Goal: Information Seeking & Learning: Learn about a topic

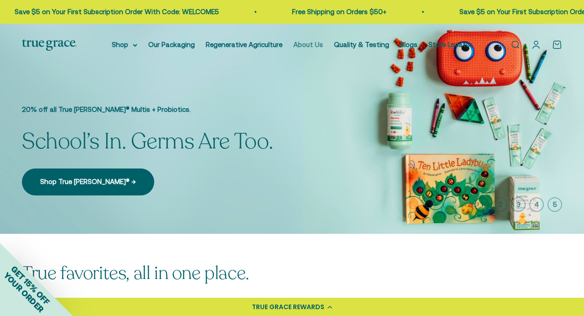
click at [300, 46] on link "About Us" at bounding box center [308, 45] width 30 height 8
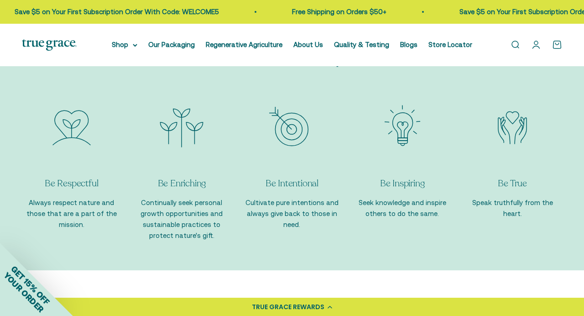
scroll to position [850, 0]
click at [174, 131] on img "Item 2 of 5" at bounding box center [181, 127] width 55 height 55
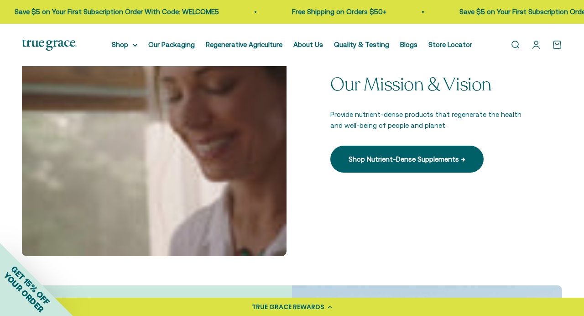
scroll to position [0, 0]
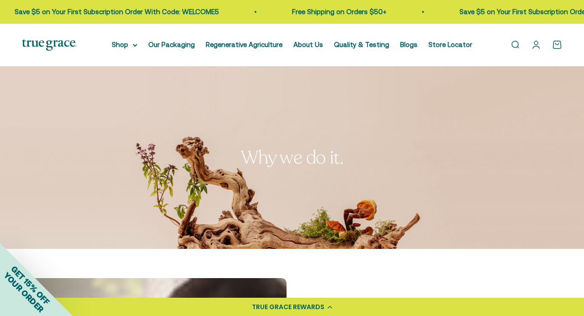
click at [55, 51] on div "Open navigation menu Open search Shop Multivitamins Women's Multivitamin Women'…" at bounding box center [292, 45] width 584 height 42
click at [55, 48] on img at bounding box center [49, 44] width 55 height 11
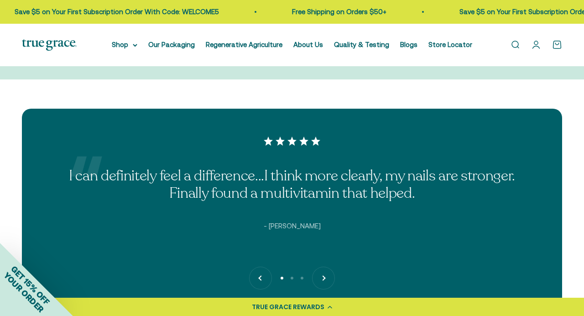
scroll to position [2076, 0]
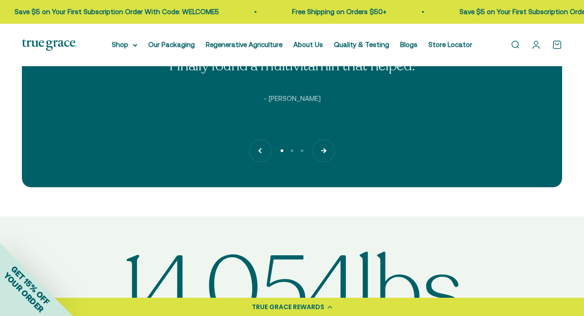
click at [327, 154] on button "Next" at bounding box center [323, 151] width 22 height 22
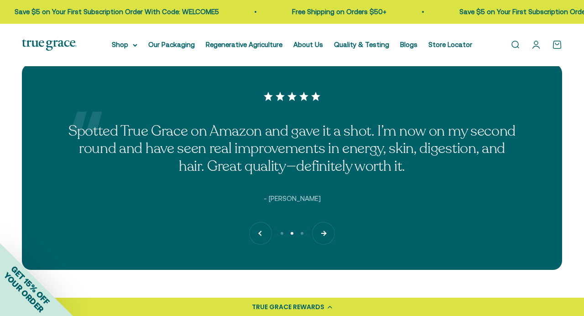
scroll to position [1978, 0]
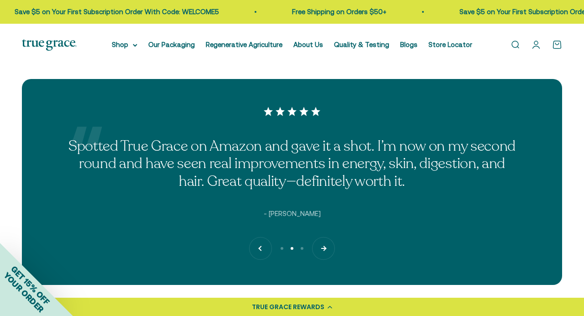
click at [325, 251] on button "Next" at bounding box center [323, 248] width 22 height 22
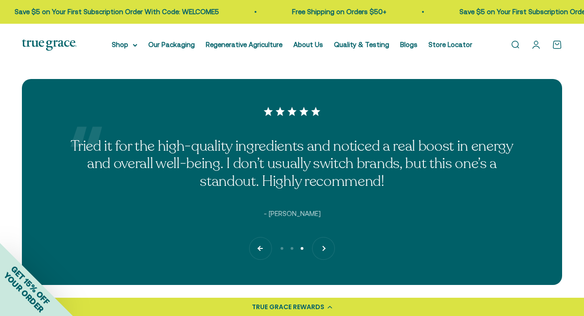
click at [258, 246] on button "Previous" at bounding box center [260, 248] width 22 height 22
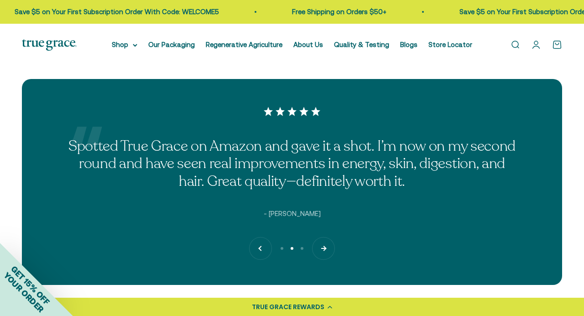
click at [330, 252] on button "Next" at bounding box center [323, 248] width 22 height 22
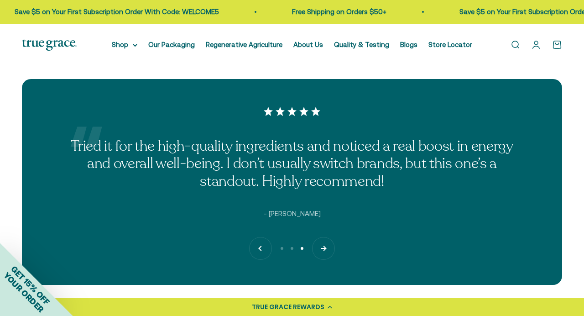
click at [326, 247] on button "Next" at bounding box center [323, 248] width 22 height 22
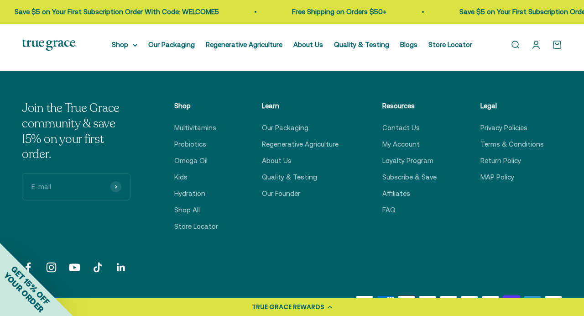
scroll to position [2751, 0]
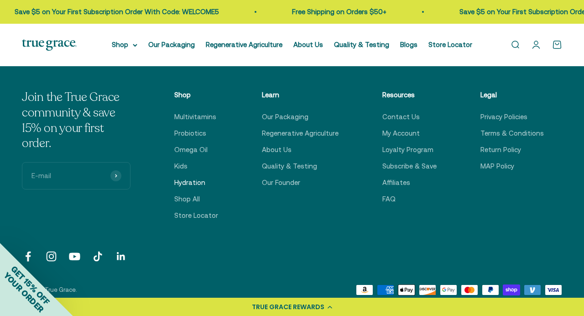
click at [194, 182] on link "Hydration" at bounding box center [189, 182] width 31 height 11
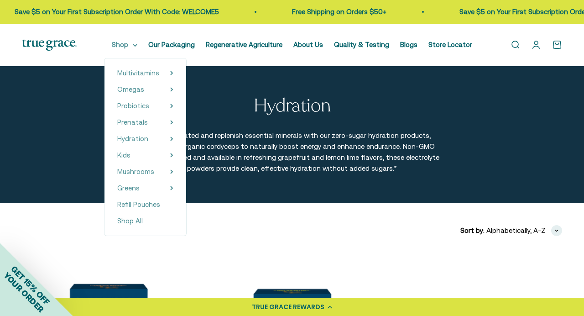
click at [137, 44] on icon at bounding box center [135, 45] width 5 height 3
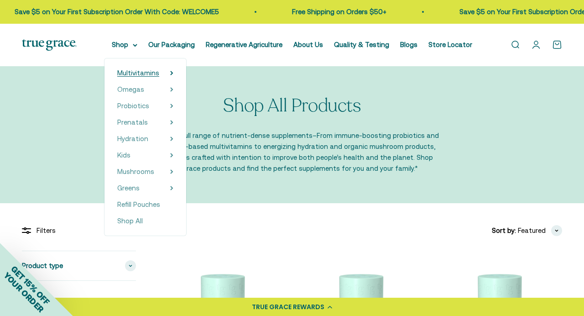
click at [172, 74] on icon at bounding box center [172, 73] width 2 height 4
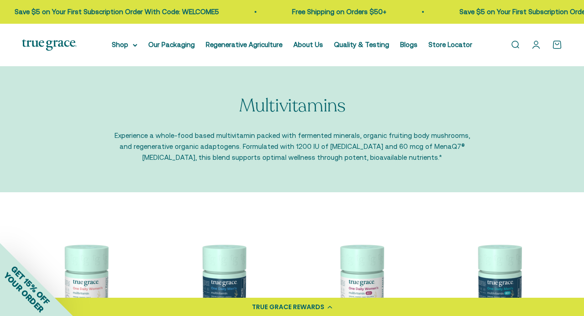
drag, startPoint x: 241, startPoint y: 263, endPoint x: 292, endPoint y: 4, distance: 264.1
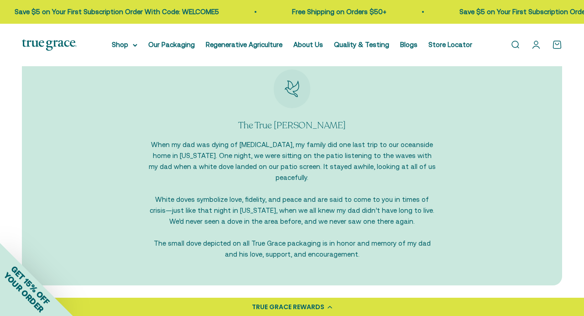
scroll to position [887, 0]
drag, startPoint x: 297, startPoint y: 86, endPoint x: 466, endPoint y: 2, distance: 189.0
click at [0, 0] on body "💰 Earn 1 point for every $1 you spend Join now Earn 25 points Already a member?…" at bounding box center [292, 88] width 584 height 1951
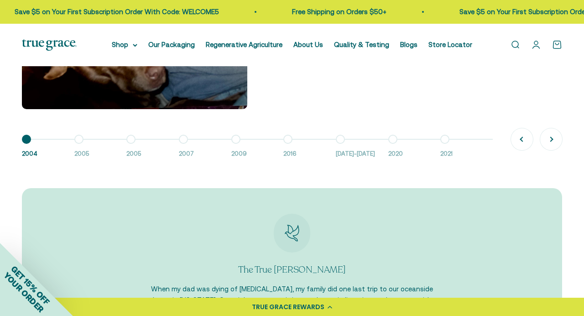
scroll to position [749, 0]
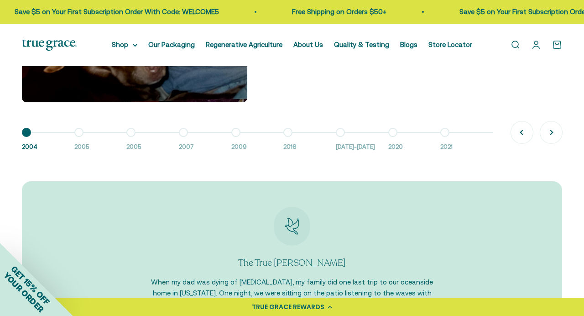
click at [79, 132] on button "Go to item 2 2005" at bounding box center [100, 142] width 52 height 20
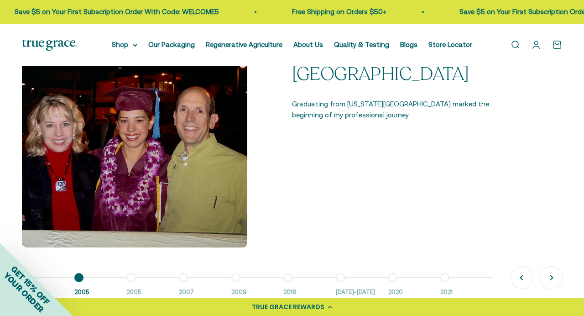
scroll to position [600, 0]
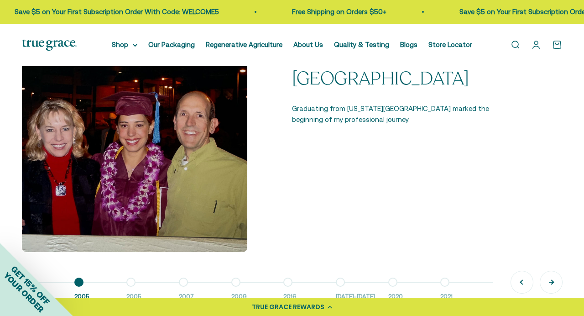
click at [549, 279] on button "Next" at bounding box center [551, 282] width 22 height 22
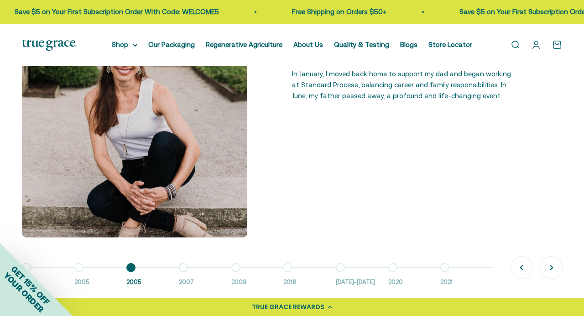
scroll to position [616, 0]
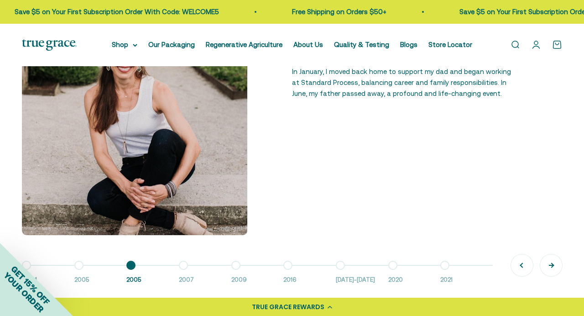
click at [550, 262] on button "Next" at bounding box center [551, 265] width 22 height 22
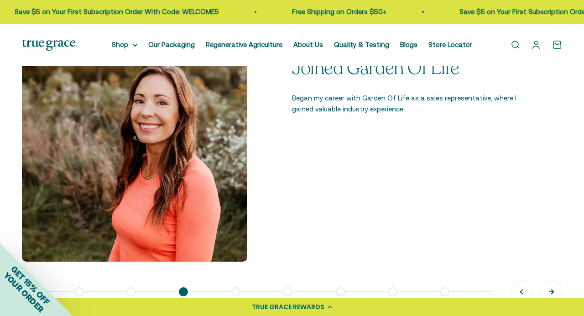
scroll to position [583, 0]
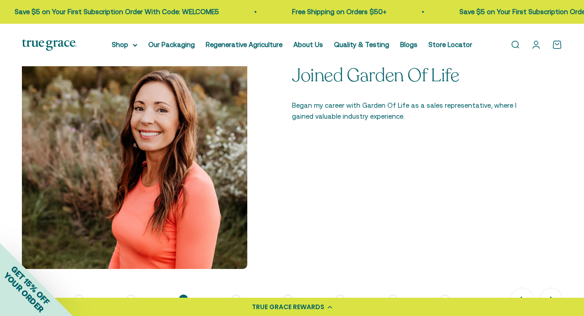
click at [525, 293] on button "Previous" at bounding box center [522, 299] width 22 height 22
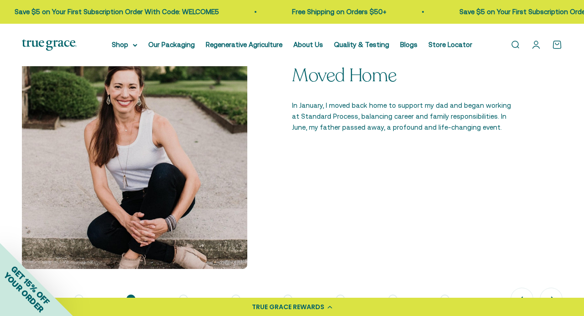
click at [555, 291] on button "Next" at bounding box center [551, 299] width 22 height 22
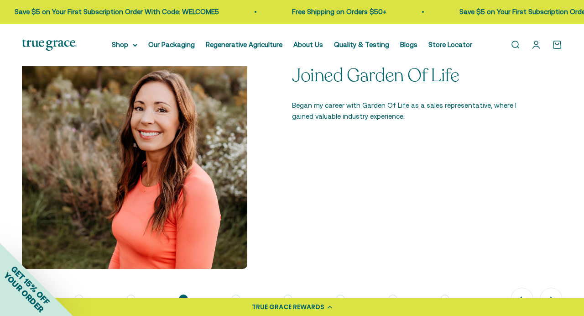
click at [523, 292] on button "Previous" at bounding box center [522, 299] width 22 height 22
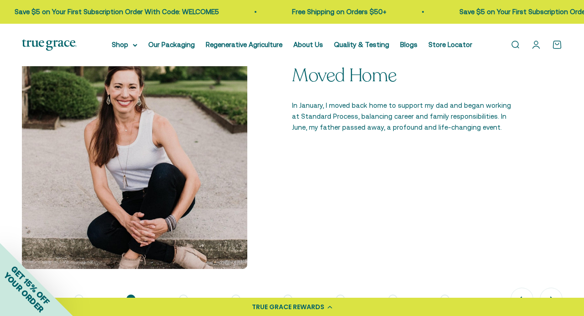
click at [523, 292] on button "Previous" at bounding box center [522, 299] width 22 height 22
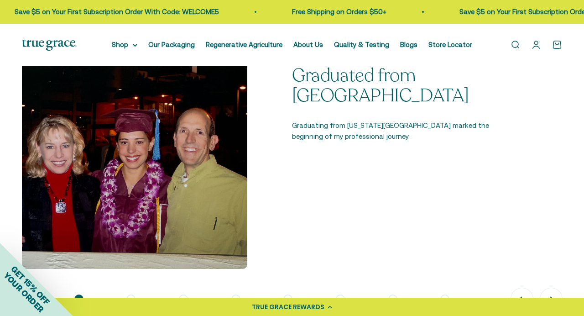
click at [523, 292] on button "Previous" at bounding box center [522, 299] width 22 height 22
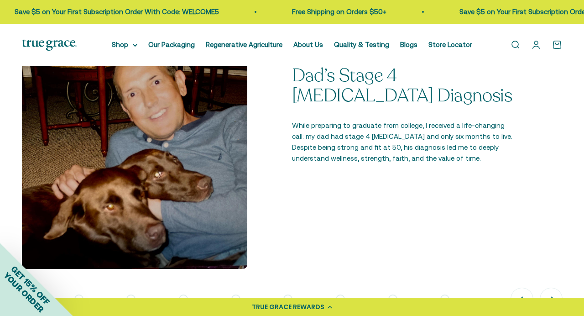
click at [553, 292] on button "Next" at bounding box center [551, 299] width 22 height 22
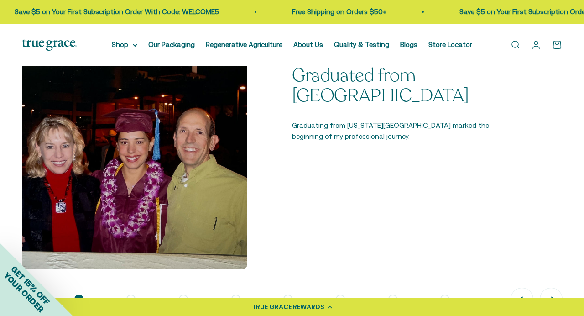
click at [553, 292] on button "Next" at bounding box center [551, 299] width 22 height 22
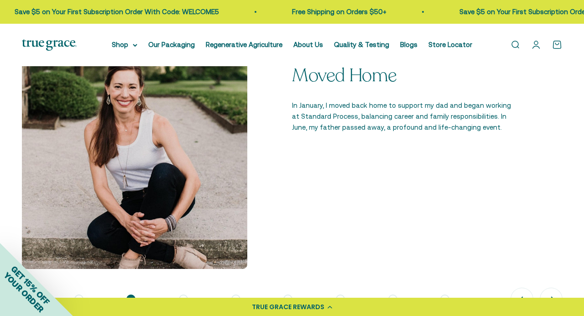
click at [553, 292] on button "Next" at bounding box center [551, 299] width 22 height 22
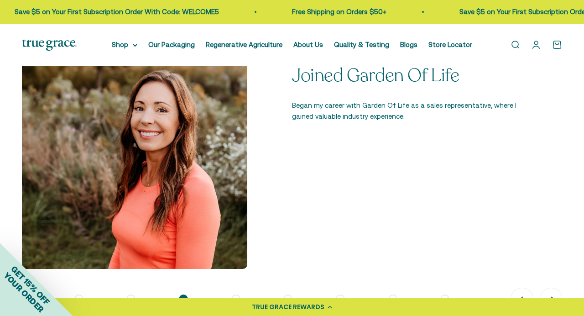
click at [553, 292] on button "Next" at bounding box center [551, 299] width 22 height 22
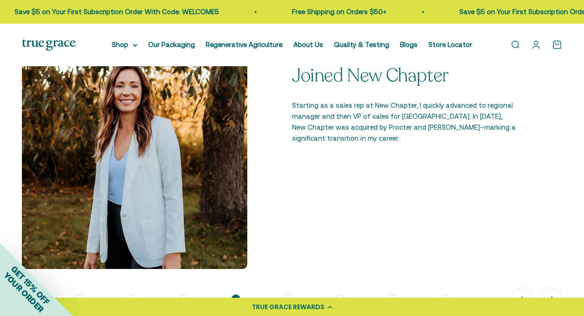
click at [553, 292] on button "Next" at bounding box center [551, 299] width 22 height 22
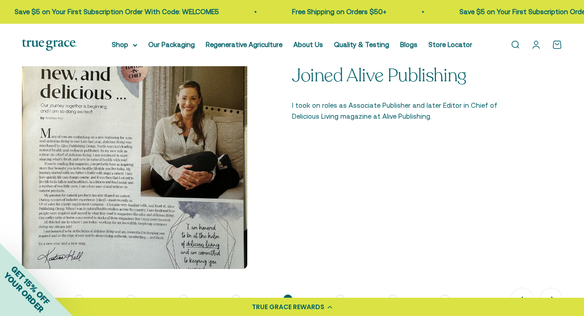
click at [553, 292] on button "Next" at bounding box center [551, 299] width 22 height 22
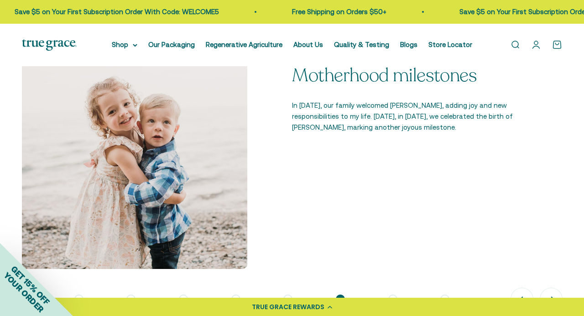
click at [553, 292] on button "Next" at bounding box center [551, 299] width 22 height 22
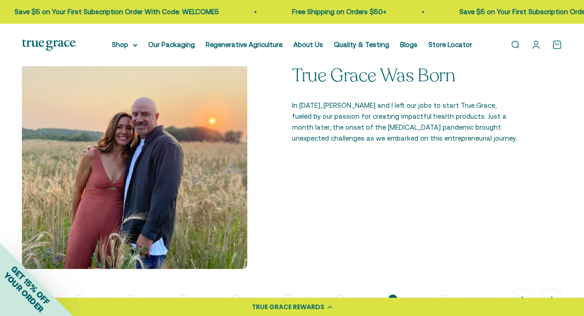
click at [553, 292] on button "Next" at bounding box center [551, 299] width 22 height 22
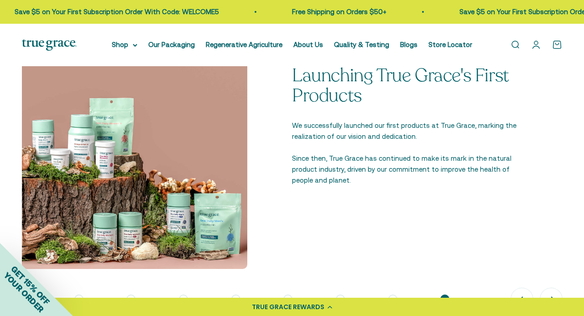
click at [553, 292] on button "Next" at bounding box center [551, 299] width 22 height 22
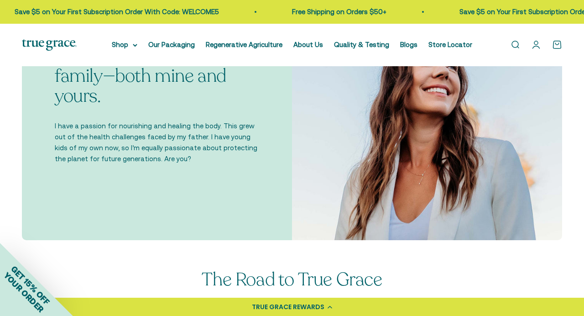
scroll to position [0, 0]
